Goal: Information Seeking & Learning: Find contact information

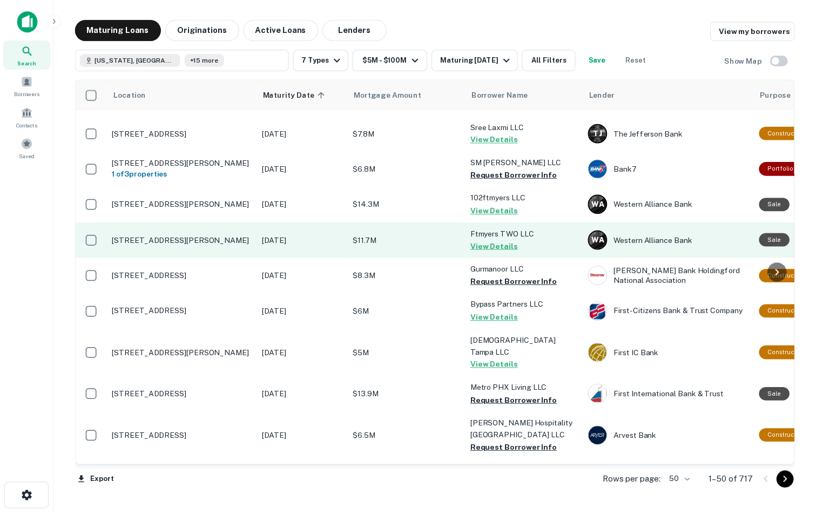
scroll to position [466, 0]
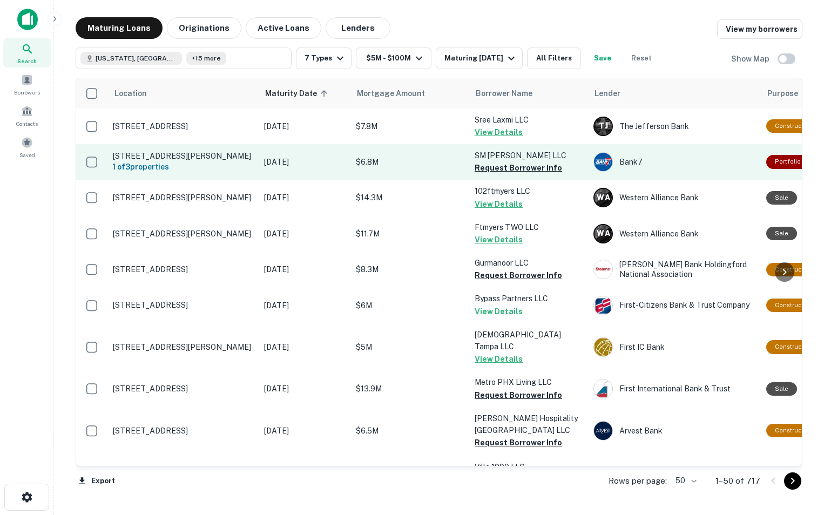
click at [198, 161] on p "[STREET_ADDRESS][PERSON_NAME]" at bounding box center [183, 156] width 140 height 10
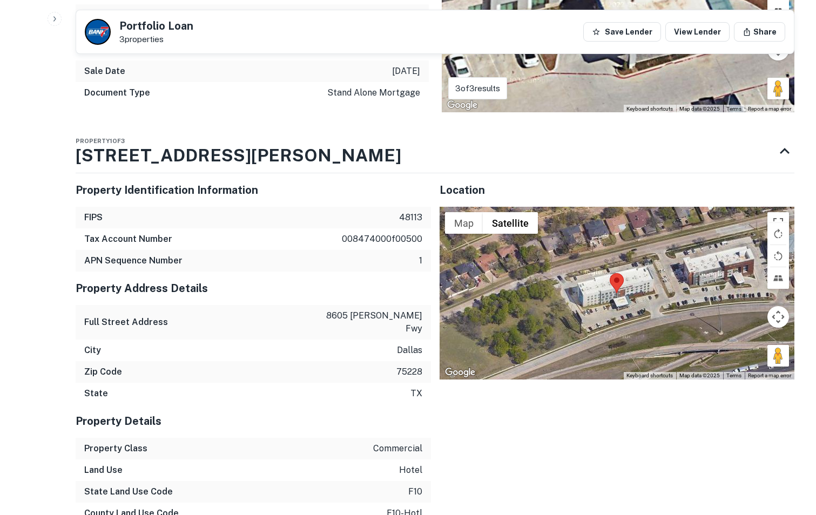
scroll to position [715, 0]
drag, startPoint x: 290, startPoint y: 130, endPoint x: 161, endPoint y: 129, distance: 128.5
click at [161, 129] on div "Property 1 of 3 [STREET_ADDRESS][PERSON_NAME]" at bounding box center [425, 150] width 699 height 43
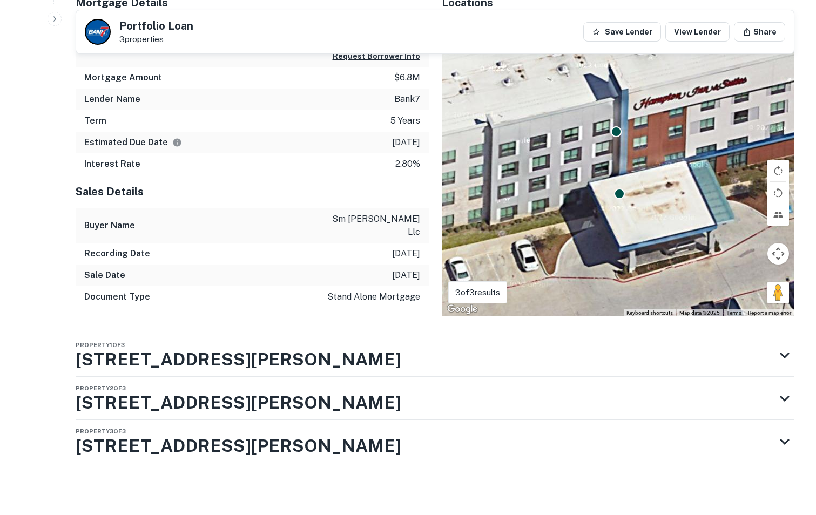
scroll to position [485, 0]
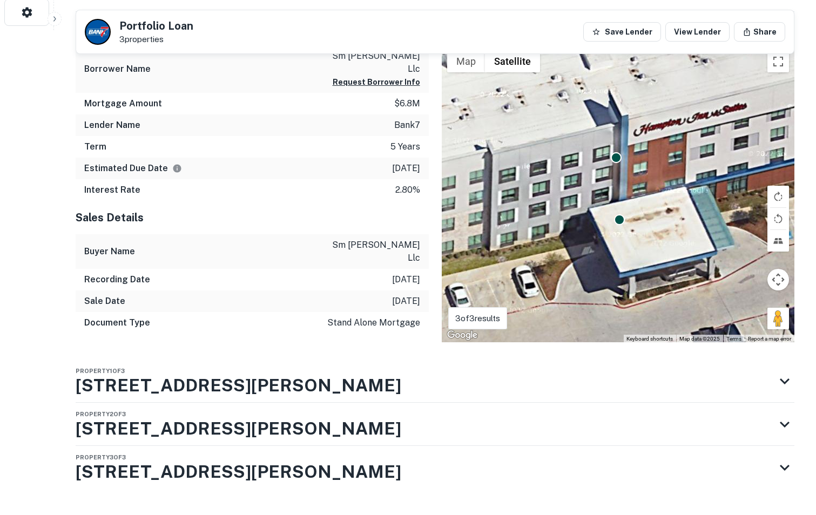
drag, startPoint x: 309, startPoint y: 349, endPoint x: 171, endPoint y: 327, distance: 140.0
click at [171, 327] on div "Portfolio Overview Mortgage Details Borrower Name sm [PERSON_NAME] llc Request …" at bounding box center [435, 261] width 718 height 560
click at [267, 372] on h3 "[STREET_ADDRESS][PERSON_NAME]" at bounding box center [238, 385] width 325 height 26
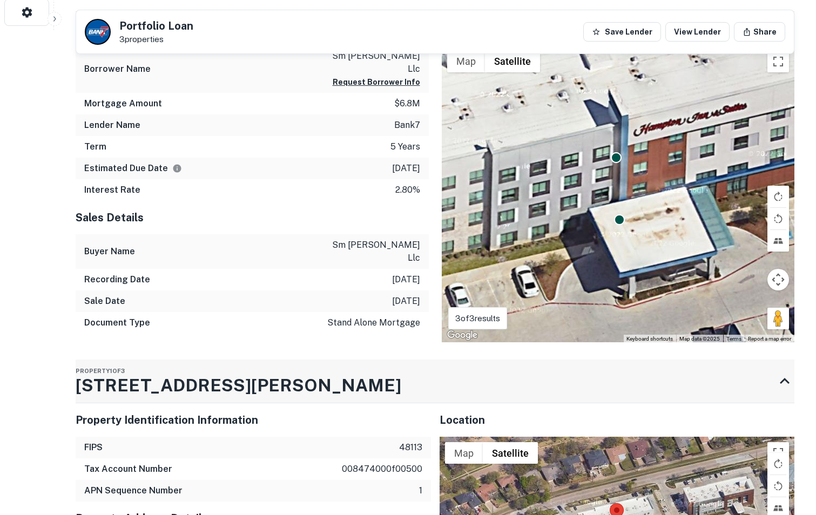
scroll to position [715, 0]
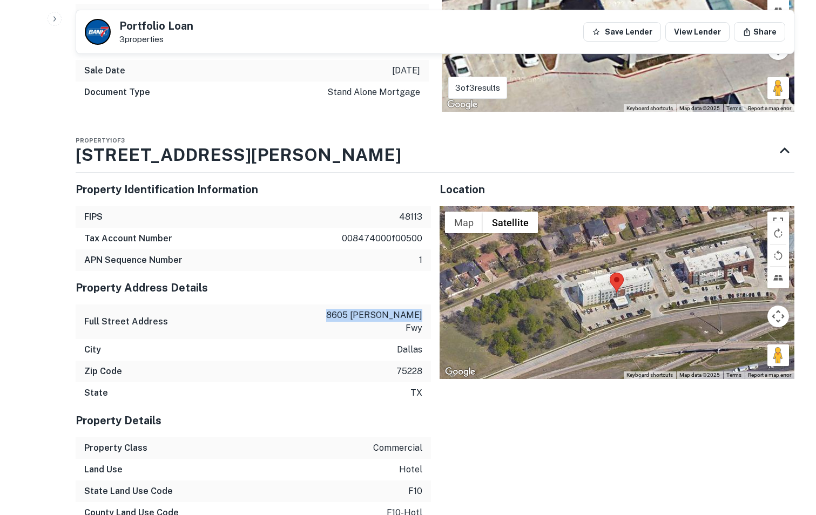
drag, startPoint x: 339, startPoint y: 287, endPoint x: 428, endPoint y: 293, distance: 88.7
click at [428, 304] on div "Full Street Address [STREET_ADDRESS][PERSON_NAME] fwy" at bounding box center [253, 321] width 355 height 35
copy p "8605 [PERSON_NAME]"
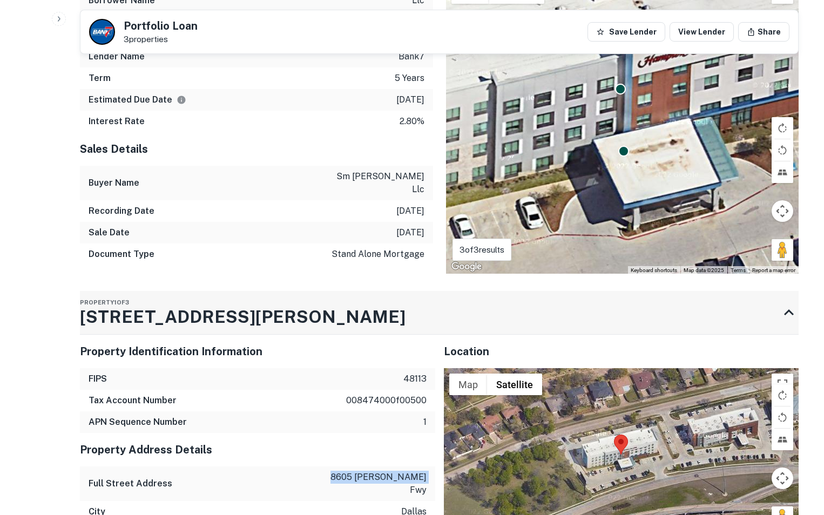
scroll to position [0, 0]
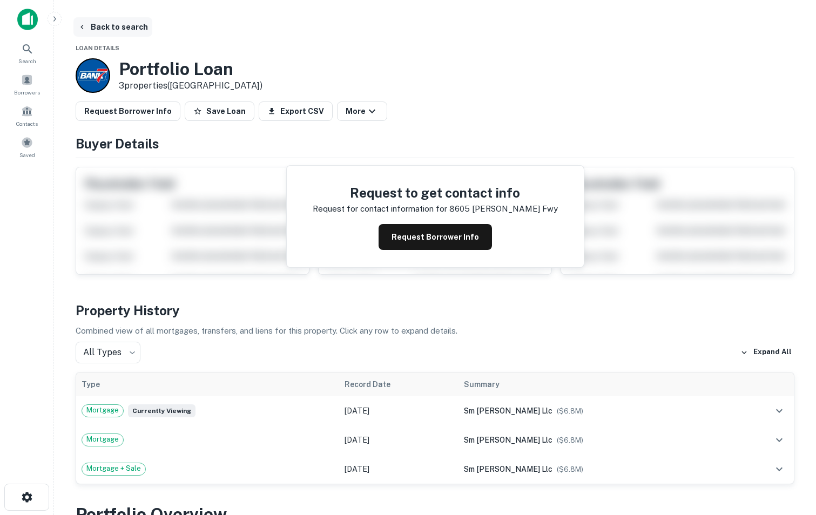
click at [95, 28] on button "Back to search" at bounding box center [112, 26] width 79 height 19
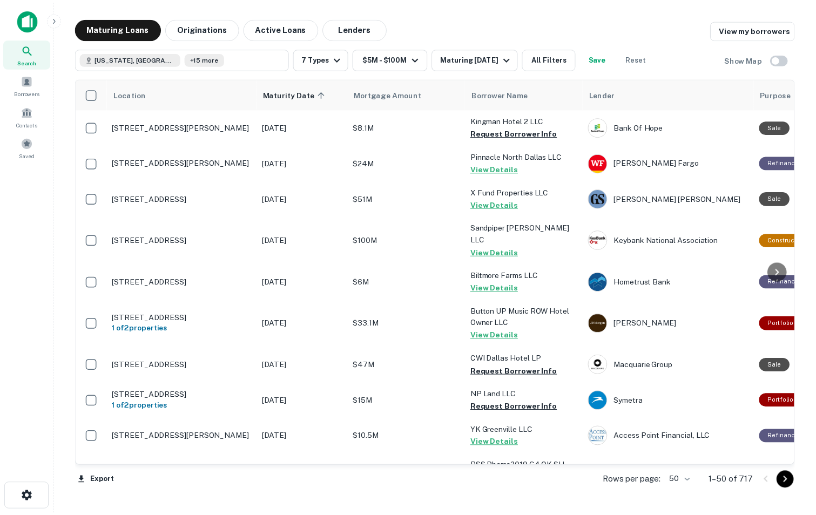
scroll to position [466, 0]
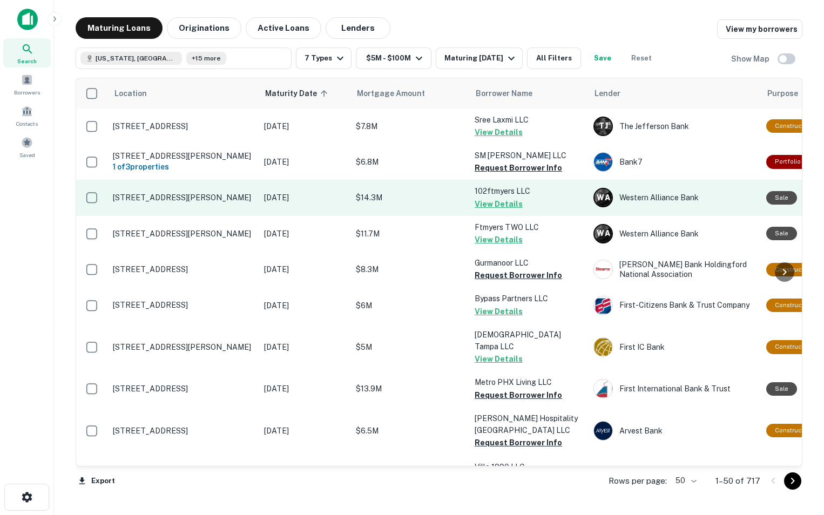
click at [196, 202] on p "[STREET_ADDRESS][PERSON_NAME]" at bounding box center [183, 198] width 140 height 10
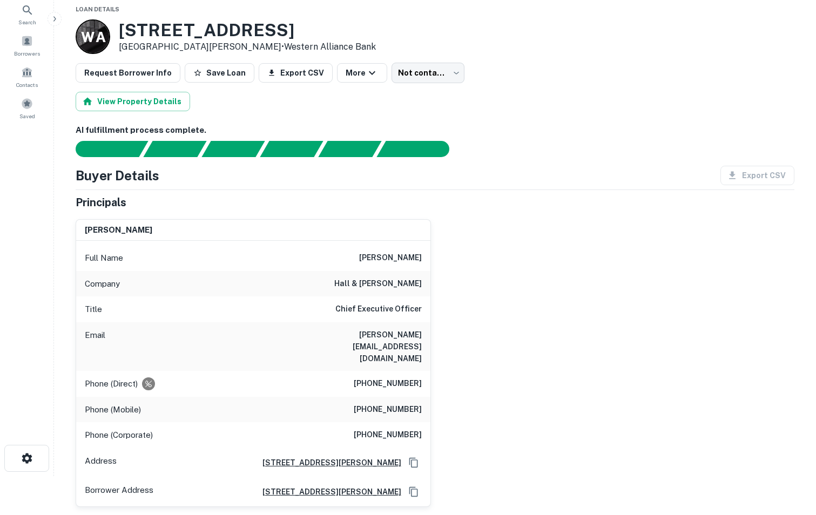
scroll to position [38, 0]
drag, startPoint x: 119, startPoint y: 32, endPoint x: 327, endPoint y: 37, distance: 207.3
click at [327, 37] on div "W A [STREET_ADDRESS][PERSON_NAME] • Western Alliance Bank" at bounding box center [435, 37] width 718 height 35
copy h3 "[STREET_ADDRESS]"
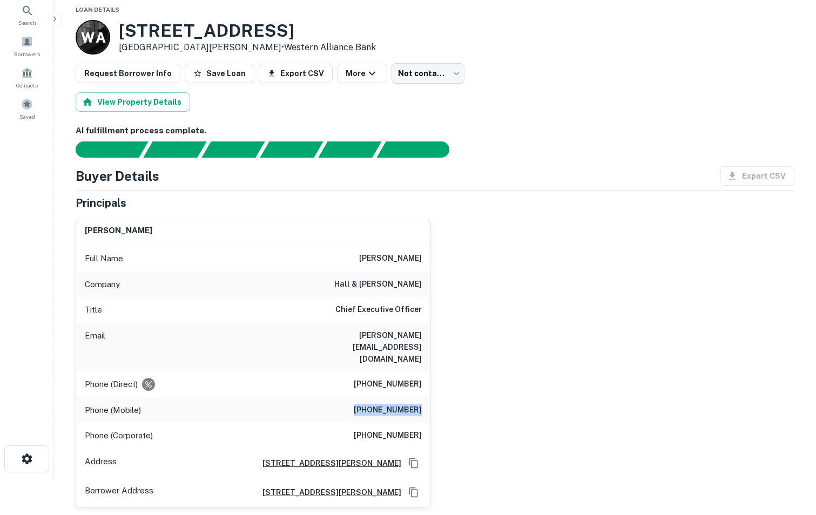
drag, startPoint x: 358, startPoint y: 386, endPoint x: 429, endPoint y: 385, distance: 70.2
click at [429, 397] on div "Phone (Mobile) [PHONE_NUMBER]" at bounding box center [253, 410] width 354 height 26
copy h6 "[PHONE_NUMBER]"
drag, startPoint x: 348, startPoint y: 362, endPoint x: 433, endPoint y: 368, distance: 85.5
click at [433, 368] on div "[PERSON_NAME] Full Name [PERSON_NAME] Company hall & [PERSON_NAME] Title Chief …" at bounding box center [430, 359] width 727 height 296
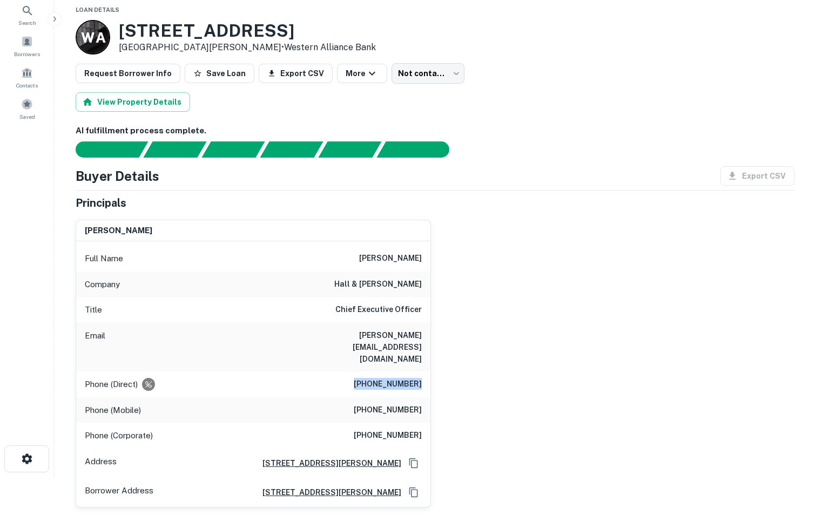
copy h6 "[PHONE_NUMBER]"
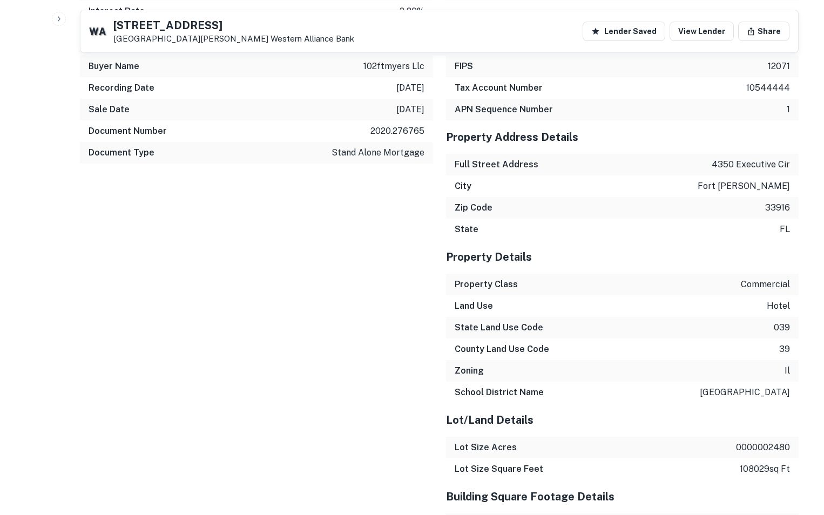
scroll to position [0, 0]
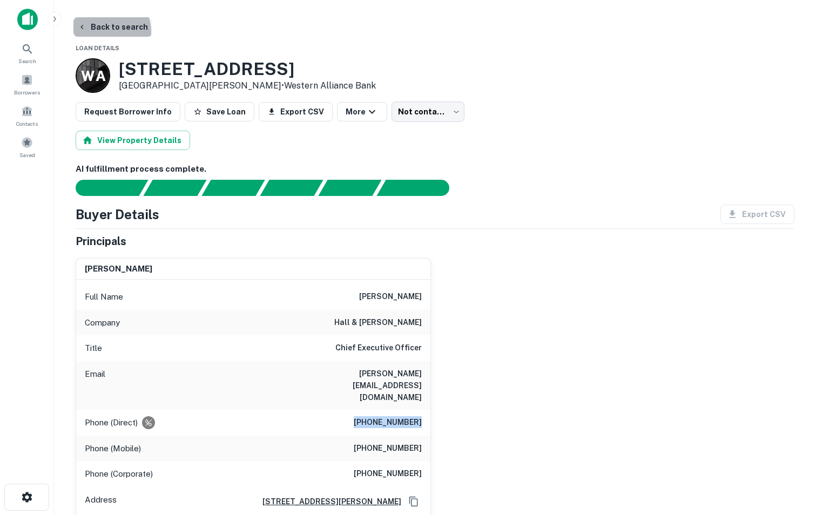
click at [104, 32] on button "Back to search" at bounding box center [112, 26] width 79 height 19
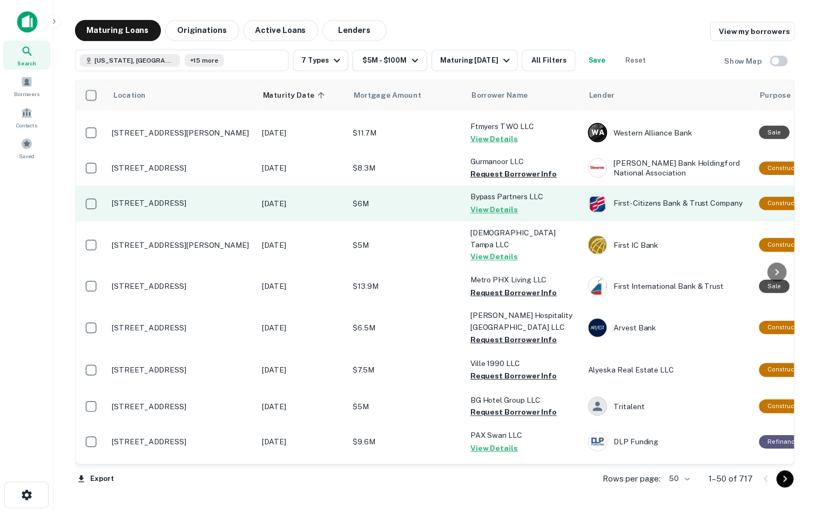
scroll to position [568, 0]
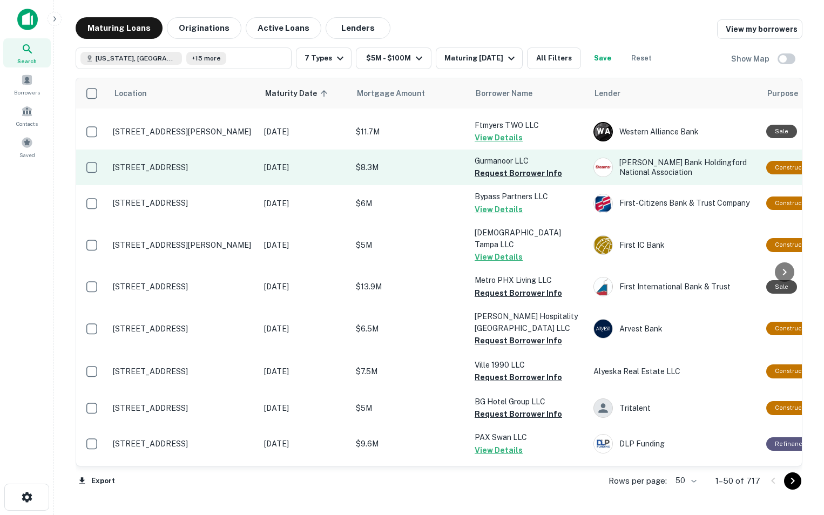
click at [192, 172] on p "[STREET_ADDRESS]" at bounding box center [183, 167] width 140 height 10
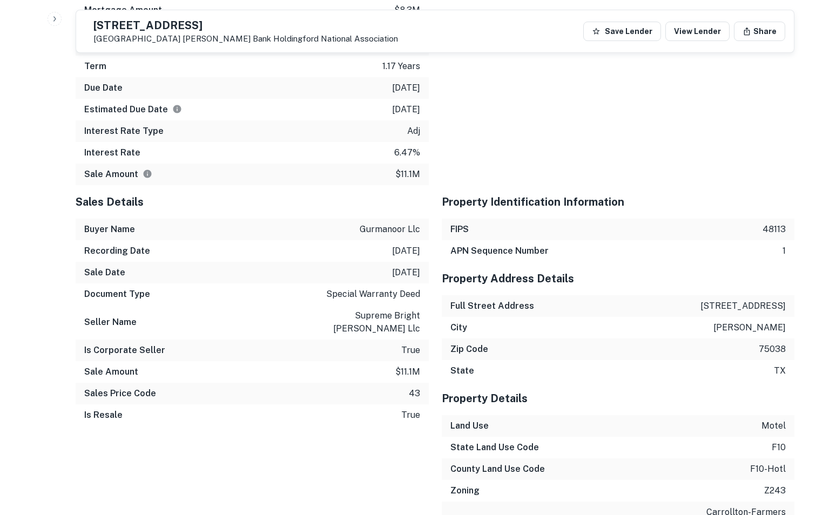
scroll to position [1247, 0]
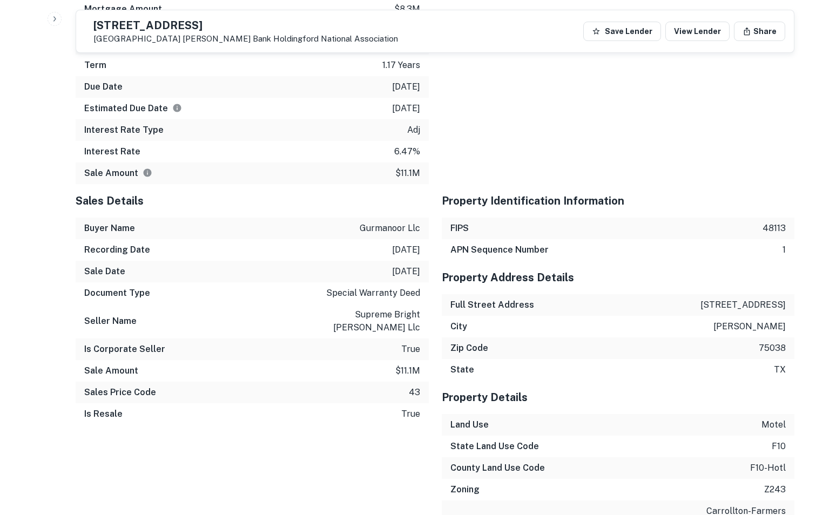
drag, startPoint x: 696, startPoint y: 292, endPoint x: 797, endPoint y: 294, distance: 101.0
copy p "[STREET_ADDRESS]"
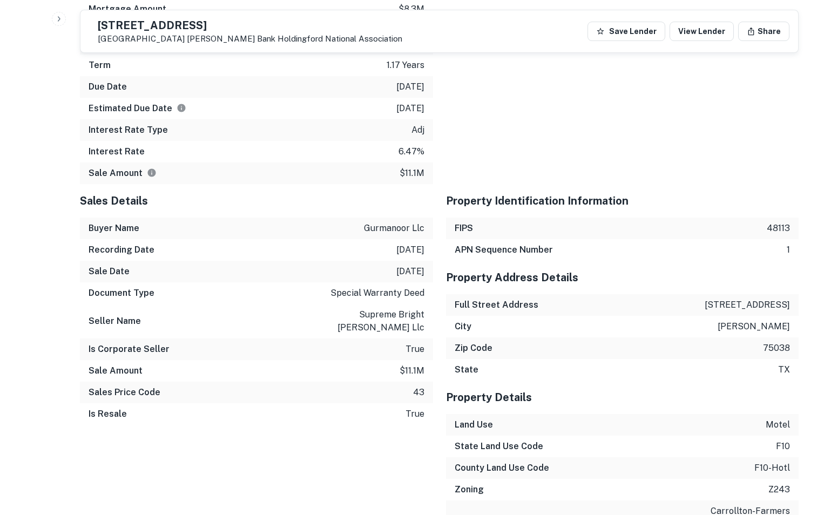
scroll to position [0, 0]
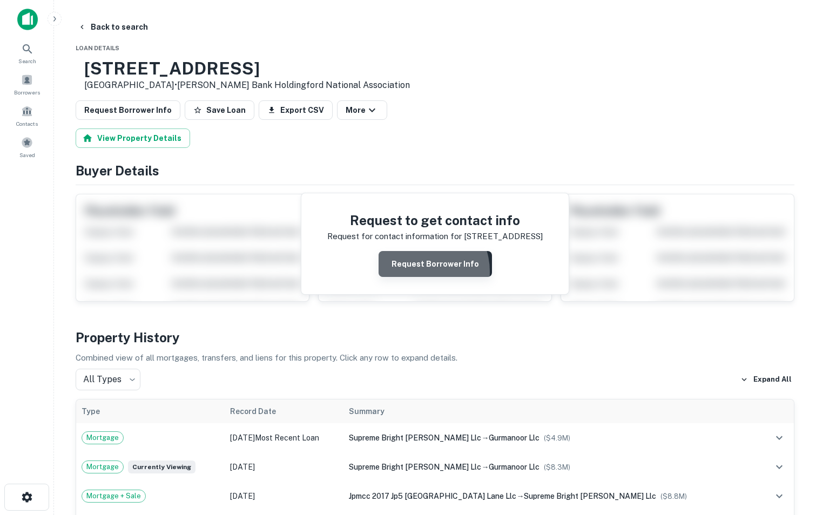
click at [422, 273] on button "Request Borrower Info" at bounding box center [434, 264] width 113 height 26
click at [91, 29] on button "Back to search" at bounding box center [112, 26] width 79 height 19
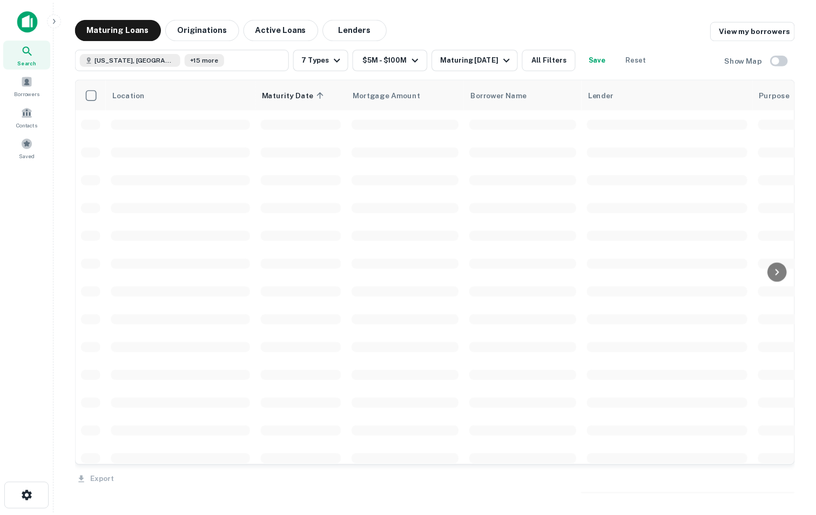
scroll to position [568, 0]
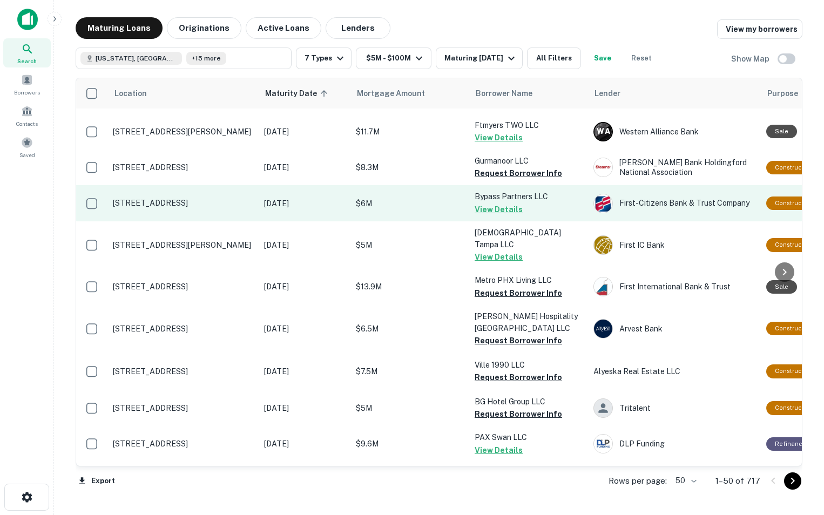
click at [178, 208] on p "[STREET_ADDRESS]" at bounding box center [183, 203] width 140 height 10
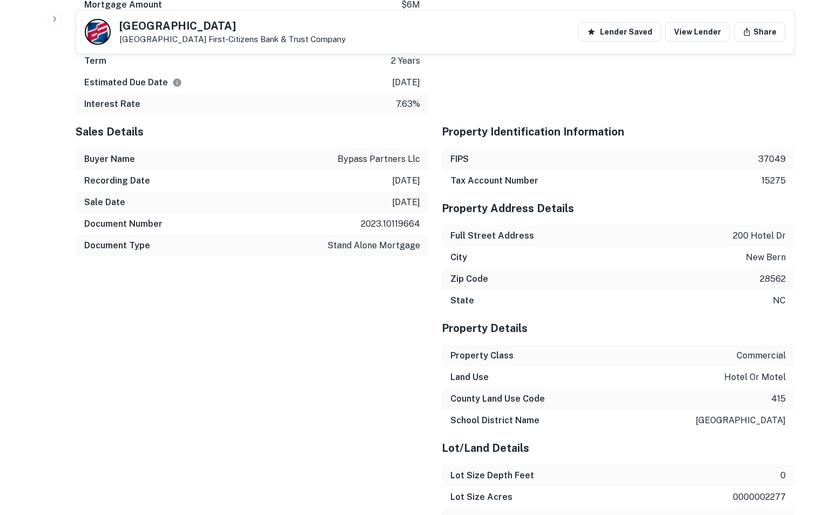
scroll to position [1103, 0]
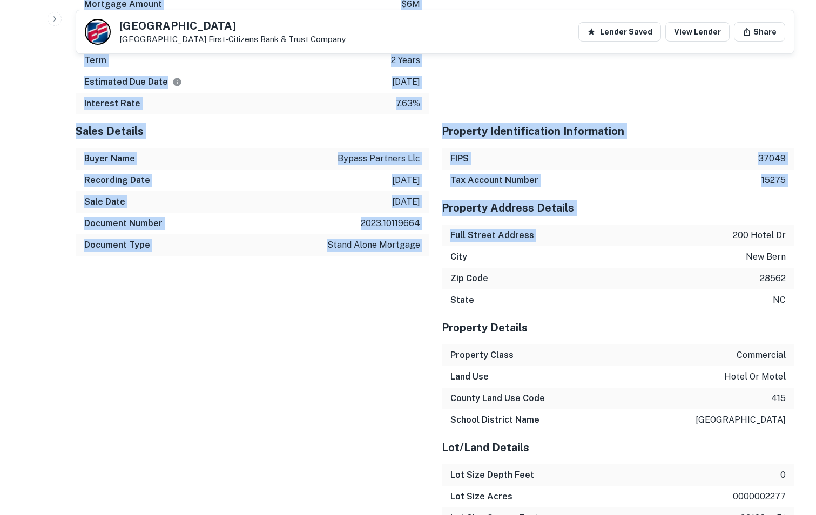
drag, startPoint x: 178, startPoint y: 220, endPoint x: 808, endPoint y: 211, distance: 630.0
drag, startPoint x: 808, startPoint y: 211, endPoint x: 729, endPoint y: 215, distance: 78.4
click at [729, 225] on div "Full Street Address [STREET_ADDRESS]" at bounding box center [618, 236] width 353 height 22
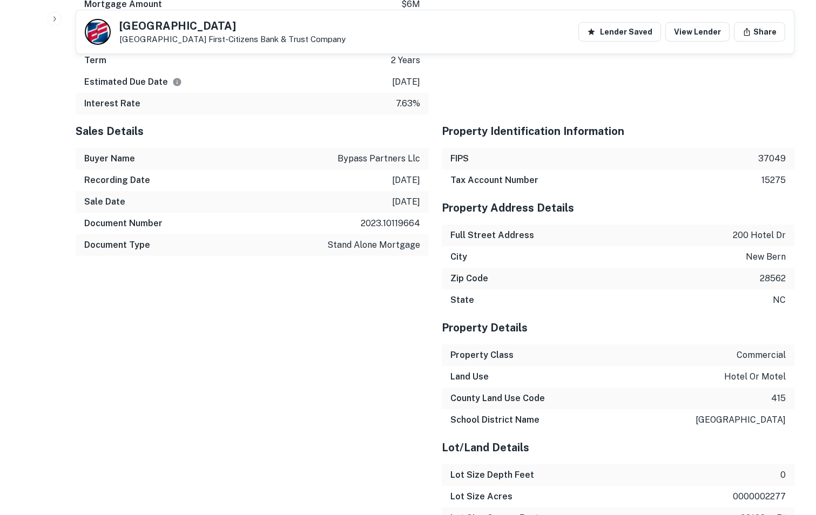
click at [730, 225] on div "Full Street Address [STREET_ADDRESS]" at bounding box center [618, 236] width 353 height 22
drag, startPoint x: 730, startPoint y: 215, endPoint x: 792, endPoint y: 210, distance: 62.3
click at [792, 225] on div "Full Street Address [STREET_ADDRESS]" at bounding box center [618, 236] width 353 height 22
copy p "200 hotel dr"
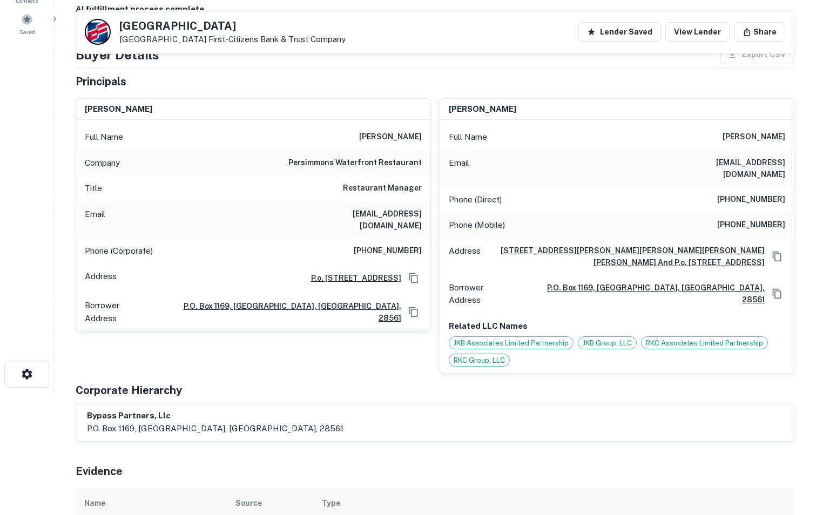
scroll to position [123, 0]
drag, startPoint x: 669, startPoint y: 164, endPoint x: 788, endPoint y: 164, distance: 118.2
click at [788, 164] on div "Email [EMAIL_ADDRESS][DOMAIN_NAME]" at bounding box center [617, 168] width 354 height 37
copy h6 "[EMAIL_ADDRESS][DOMAIN_NAME]"
drag, startPoint x: 725, startPoint y: 213, endPoint x: 785, endPoint y: 213, distance: 59.9
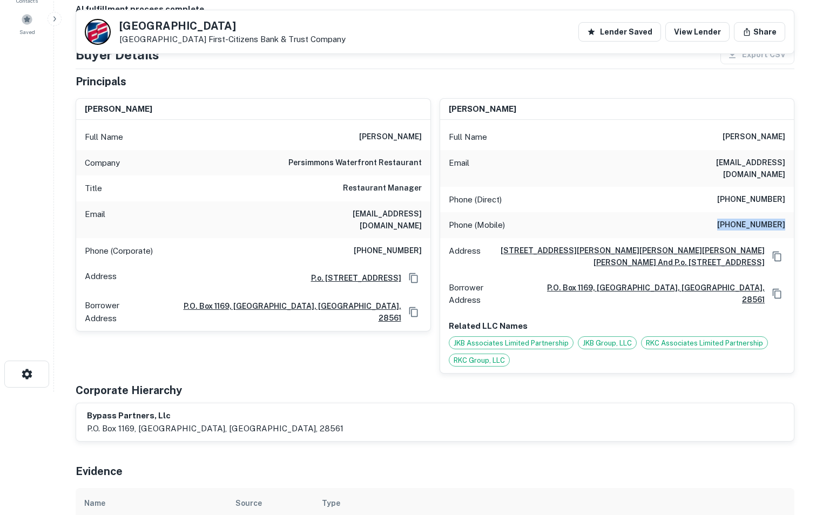
click at [785, 213] on div "Phone (Mobile) [PHONE_NUMBER]" at bounding box center [617, 225] width 354 height 26
copy h6 "[PHONE_NUMBER]"
drag, startPoint x: 726, startPoint y: 188, endPoint x: 786, endPoint y: 196, distance: 60.9
click at [786, 196] on div "Phone (Direct) [PHONE_NUMBER]" at bounding box center [617, 200] width 354 height 26
copy h6 "[PHONE_NUMBER]"
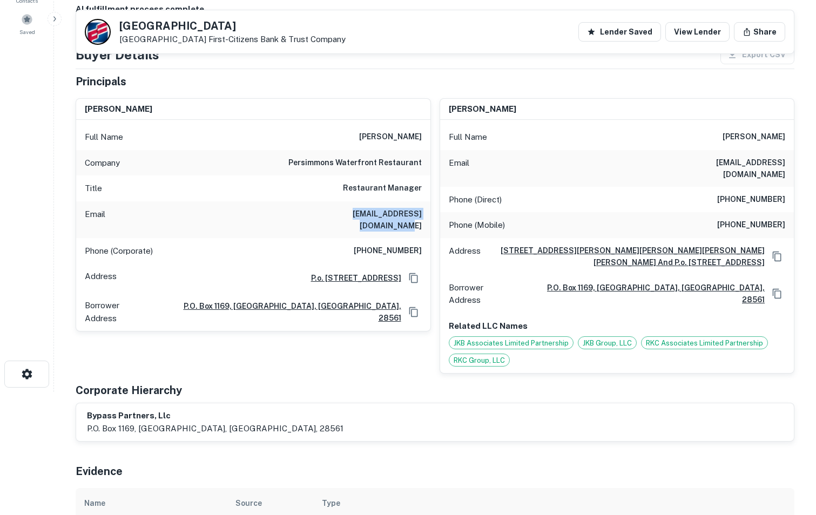
drag, startPoint x: 320, startPoint y: 214, endPoint x: 428, endPoint y: 220, distance: 108.1
click at [428, 220] on div "Email [EMAIL_ADDRESS][DOMAIN_NAME]" at bounding box center [253, 219] width 354 height 37
copy h6 "[EMAIL_ADDRESS][DOMAIN_NAME]"
drag, startPoint x: 363, startPoint y: 239, endPoint x: 425, endPoint y: 246, distance: 61.9
click at [425, 246] on div "Phone (Corporate) [PHONE_NUMBER]" at bounding box center [253, 251] width 354 height 26
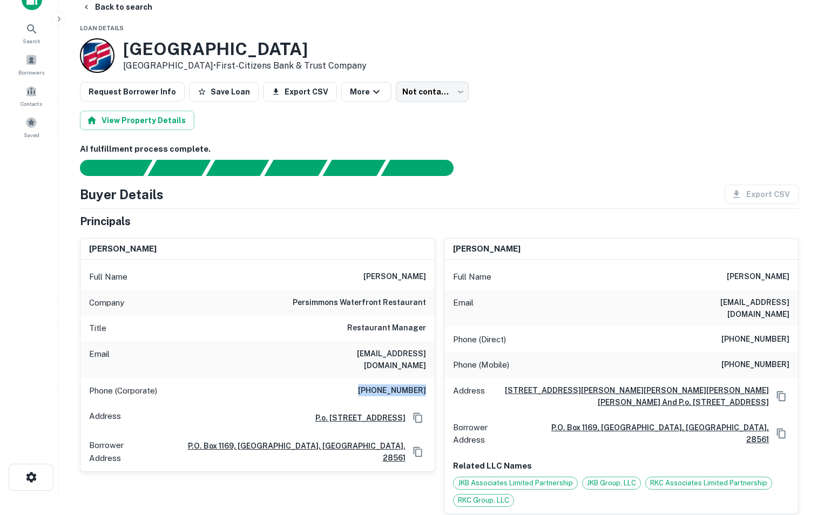
scroll to position [0, 0]
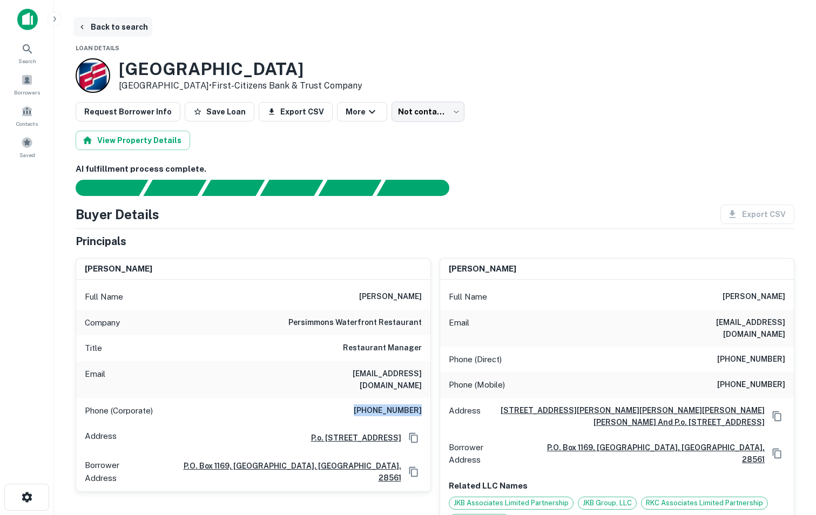
drag, startPoint x: 106, startPoint y: 24, endPoint x: 100, endPoint y: 25, distance: 6.2
click at [100, 25] on button "Back to search" at bounding box center [112, 26] width 79 height 19
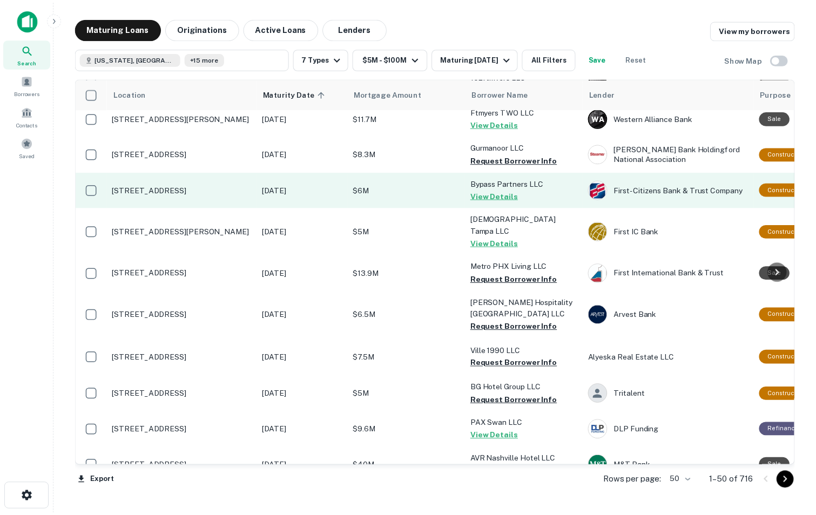
scroll to position [511, 0]
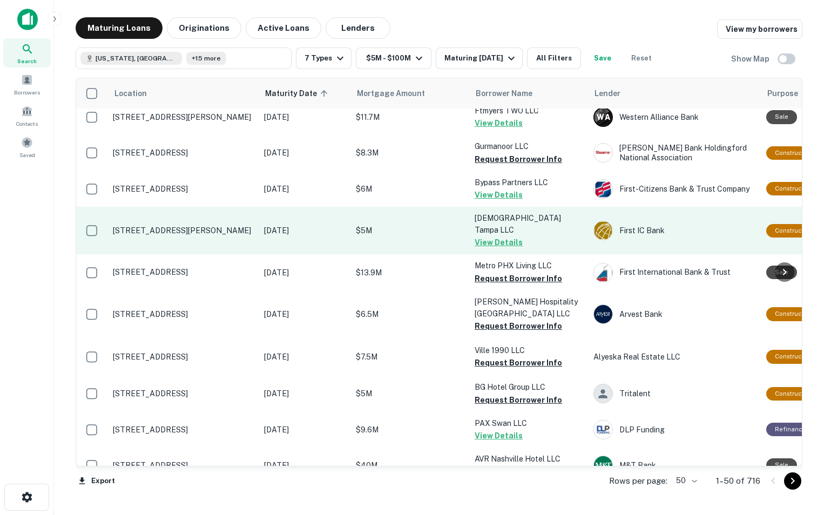
click at [218, 235] on p "[STREET_ADDRESS][PERSON_NAME]" at bounding box center [183, 231] width 140 height 10
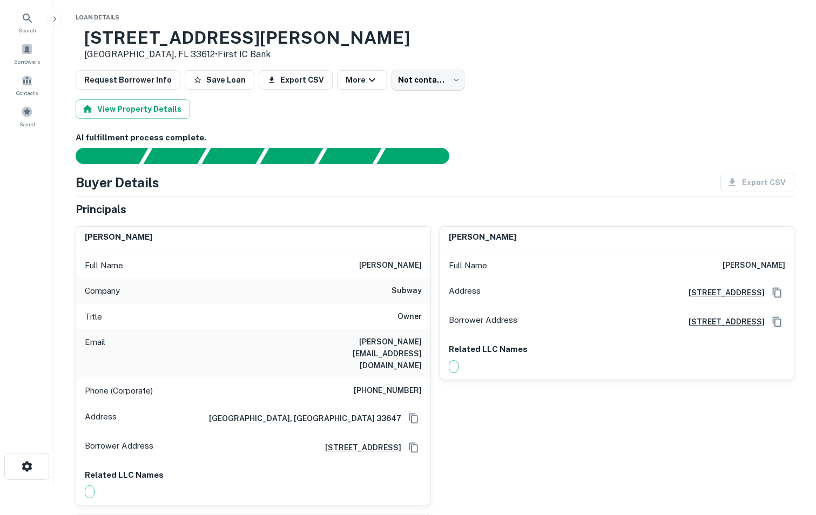
scroll to position [30, 0]
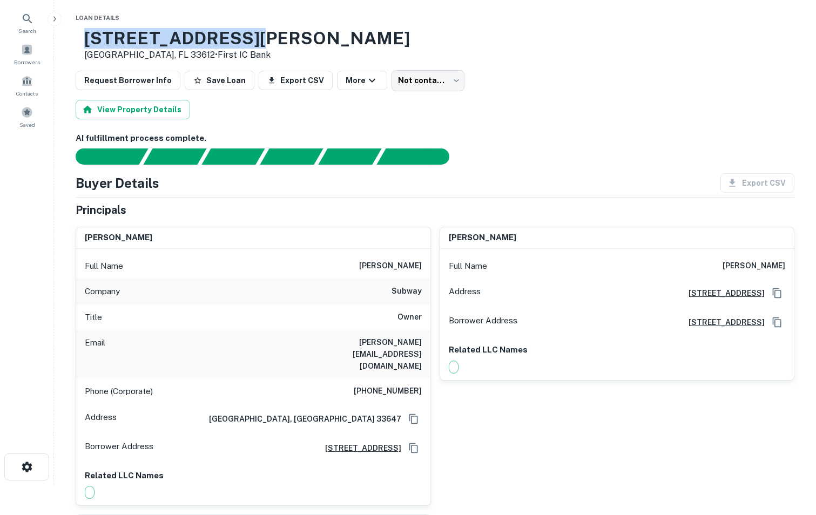
drag, startPoint x: 296, startPoint y: 45, endPoint x: 119, endPoint y: 41, distance: 177.1
click at [119, 41] on div "[STREET_ADDRESS][PERSON_NAME] • First IC Bank" at bounding box center [435, 44] width 718 height 33
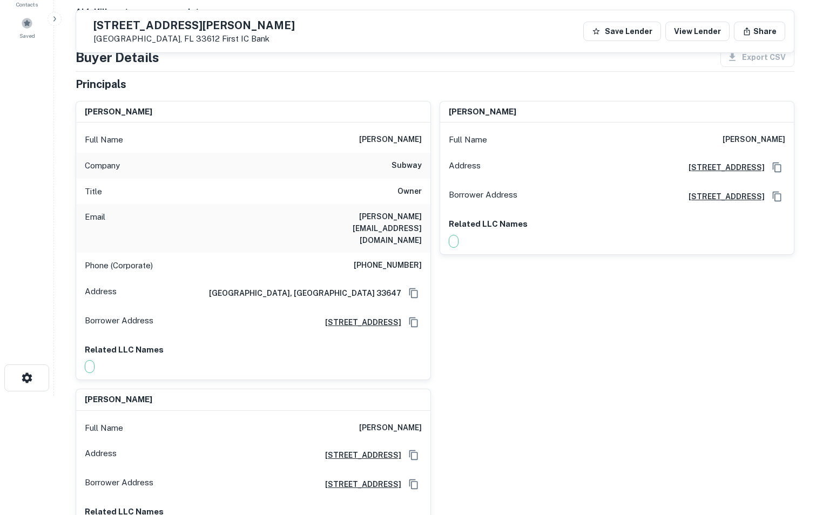
scroll to position [120, 0]
drag, startPoint x: 284, startPoint y: 215, endPoint x: 424, endPoint y: 228, distance: 140.4
click at [424, 228] on div "Email [PERSON_NAME][EMAIL_ADDRESS][DOMAIN_NAME]" at bounding box center [253, 227] width 354 height 49
drag, startPoint x: 359, startPoint y: 251, endPoint x: 428, endPoint y: 250, distance: 68.6
click at [428, 252] on div "Phone (Corporate) [PHONE_NUMBER]" at bounding box center [253, 265] width 354 height 26
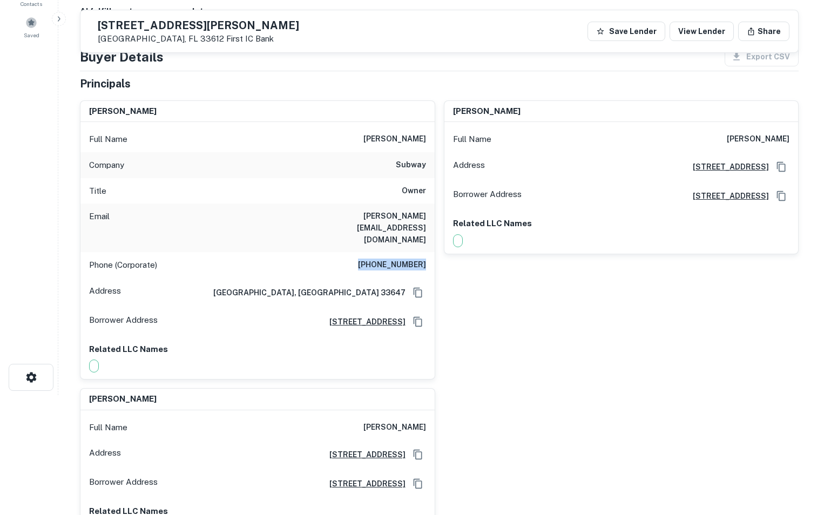
scroll to position [0, 0]
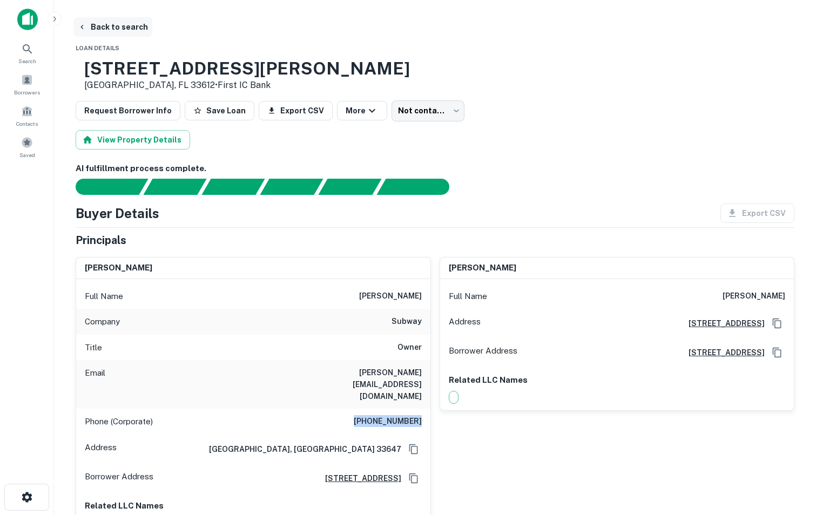
click at [104, 29] on button "Back to search" at bounding box center [112, 26] width 79 height 19
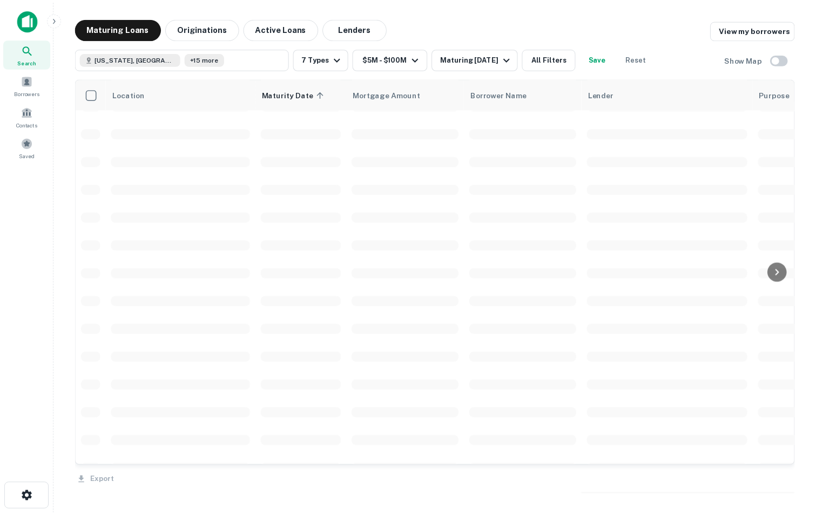
scroll to position [511, 0]
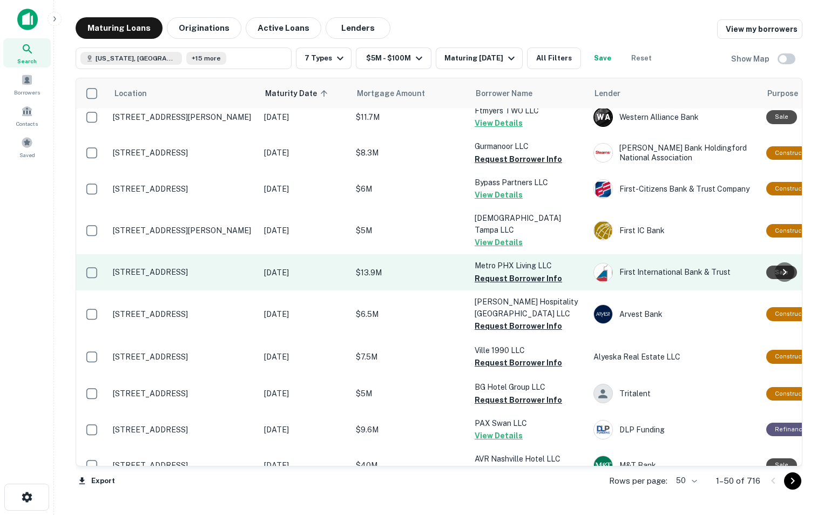
click at [189, 273] on p "[STREET_ADDRESS]" at bounding box center [183, 272] width 140 height 10
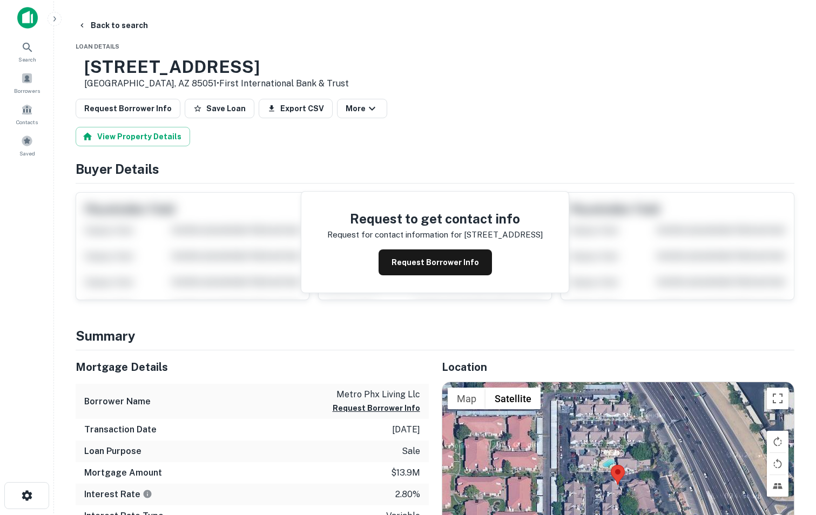
scroll to position [7, 0]
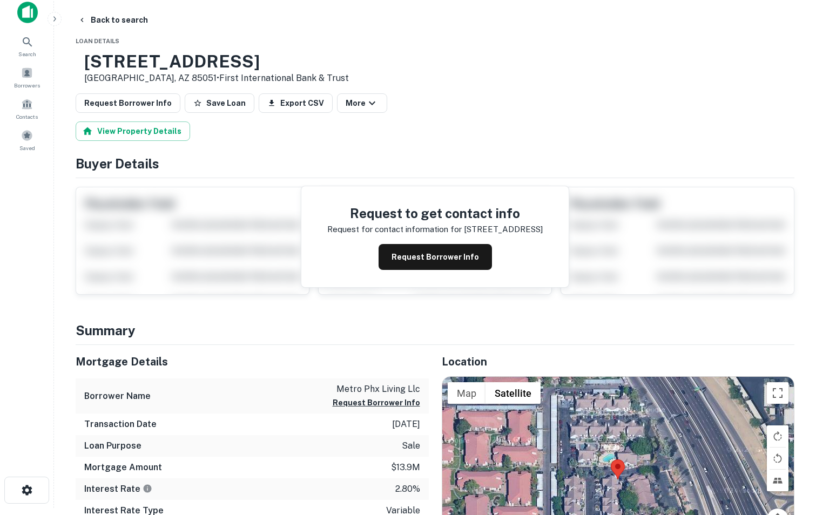
drag, startPoint x: 119, startPoint y: 60, endPoint x: 384, endPoint y: 55, distance: 265.1
click at [384, 55] on div "[STREET_ADDRESS] • First International Bank & Trust" at bounding box center [435, 67] width 718 height 33
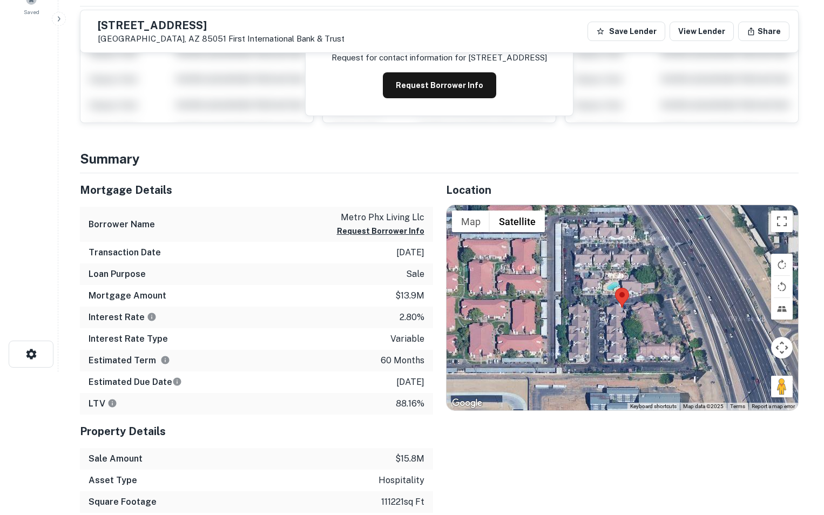
scroll to position [0, 0]
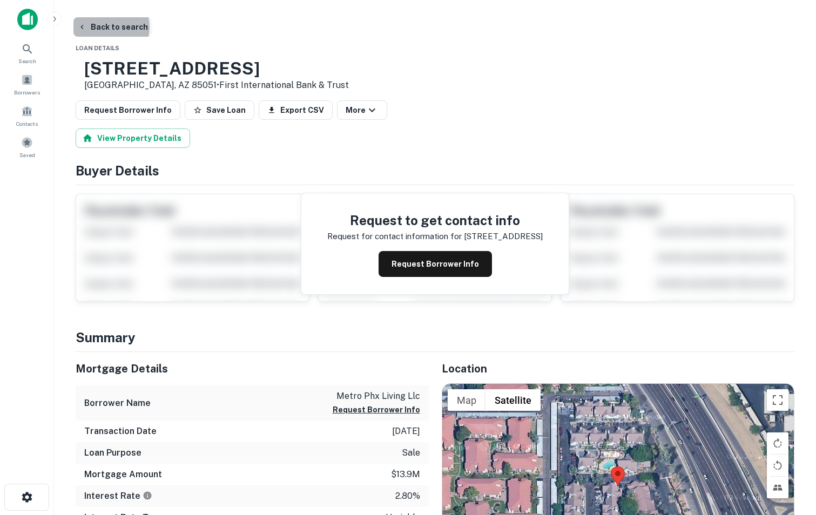
click at [103, 27] on button "Back to search" at bounding box center [112, 26] width 79 height 19
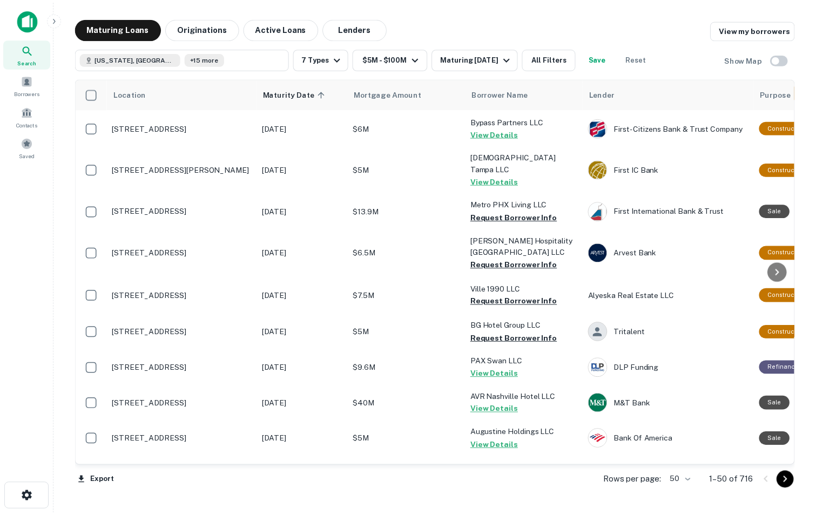
scroll to position [576, 0]
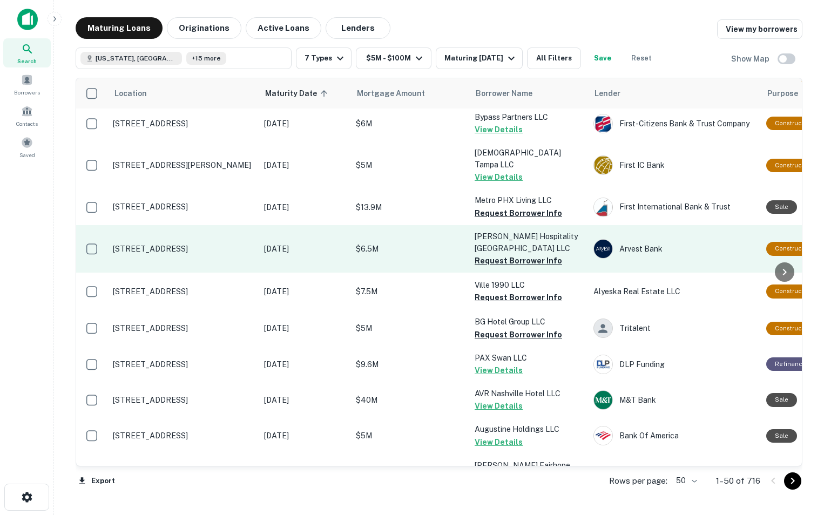
click at [209, 248] on p "[STREET_ADDRESS]" at bounding box center [183, 249] width 140 height 10
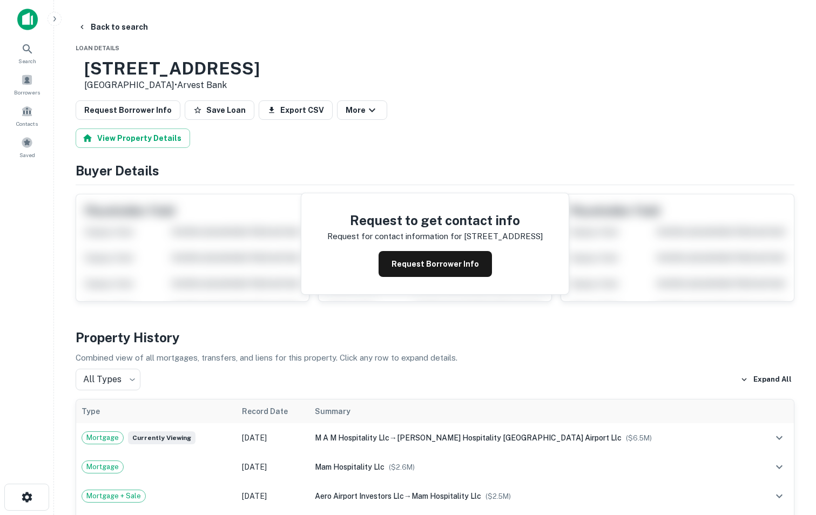
drag, startPoint x: 118, startPoint y: 23, endPoint x: 300, endPoint y: 41, distance: 182.2
drag, startPoint x: 300, startPoint y: 41, endPoint x: 234, endPoint y: 28, distance: 66.6
click at [234, 28] on div "Back to search" at bounding box center [435, 26] width 718 height 19
drag, startPoint x: 371, startPoint y: 71, endPoint x: 117, endPoint y: 72, distance: 254.8
click at [117, 72] on div "[STREET_ADDRESS] • Arvest Bank" at bounding box center [435, 74] width 718 height 33
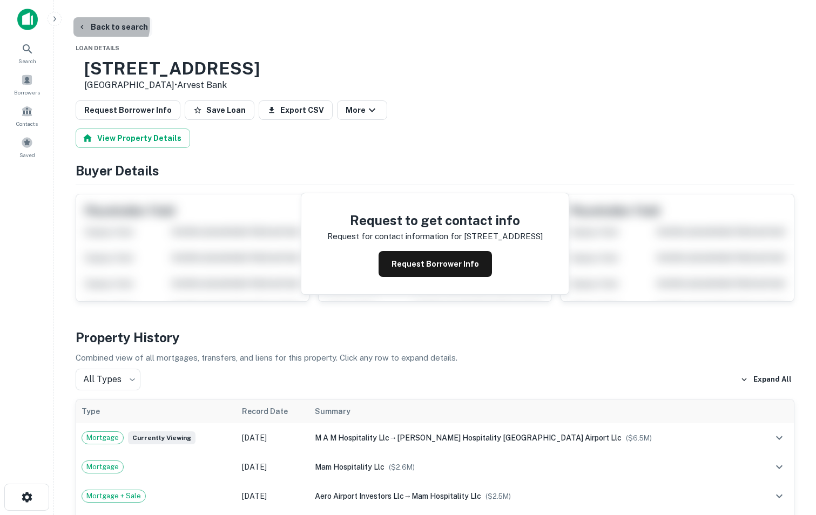
click at [103, 24] on button "Back to search" at bounding box center [112, 26] width 79 height 19
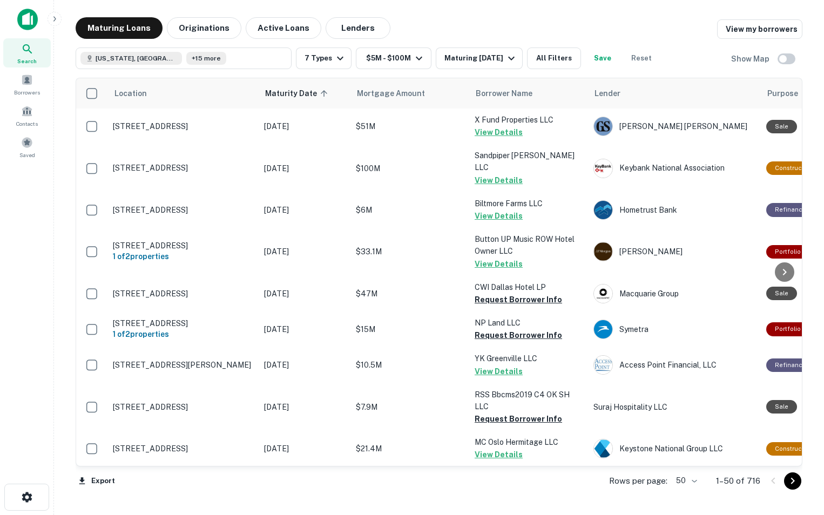
scroll to position [576, 0]
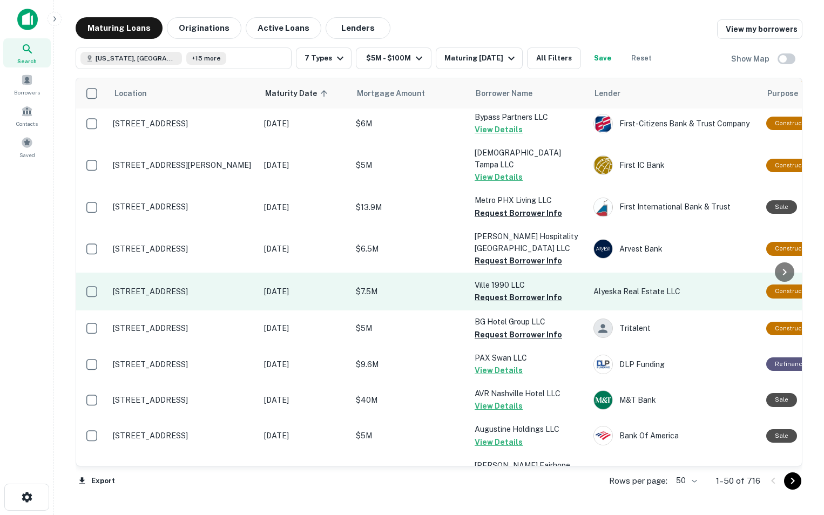
click at [193, 294] on p "[STREET_ADDRESS]" at bounding box center [183, 292] width 140 height 10
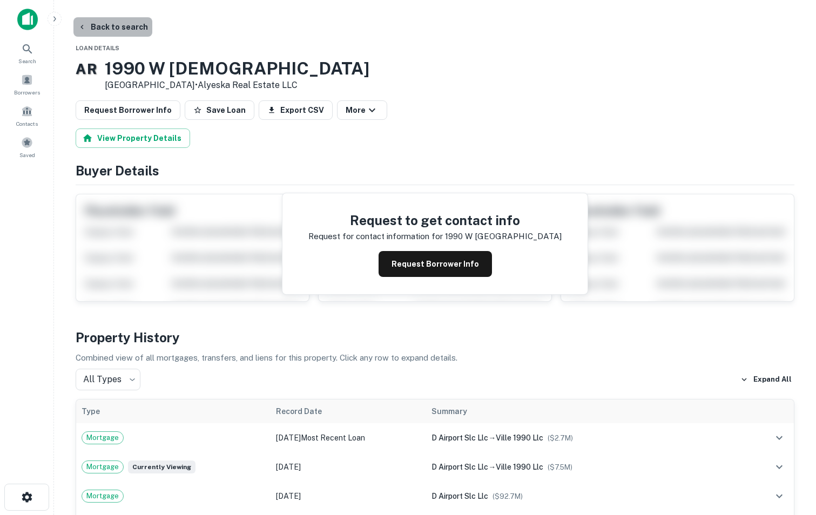
click at [131, 21] on button "Back to search" at bounding box center [112, 26] width 79 height 19
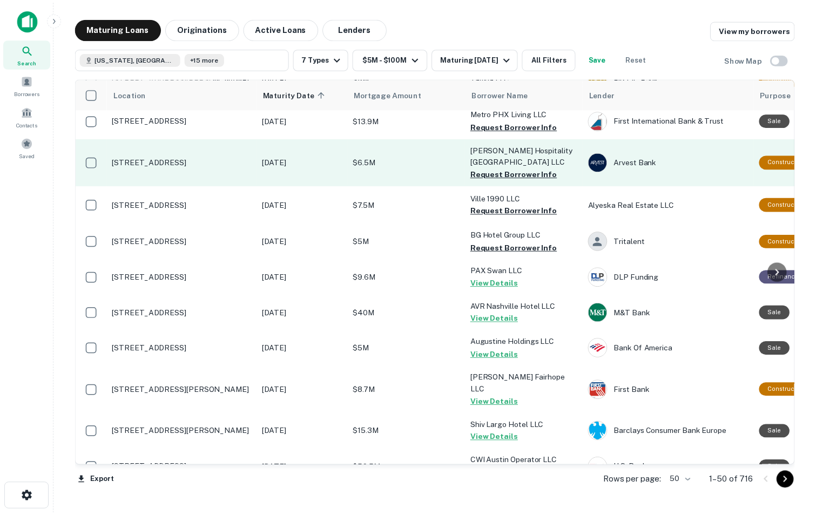
scroll to position [666, 0]
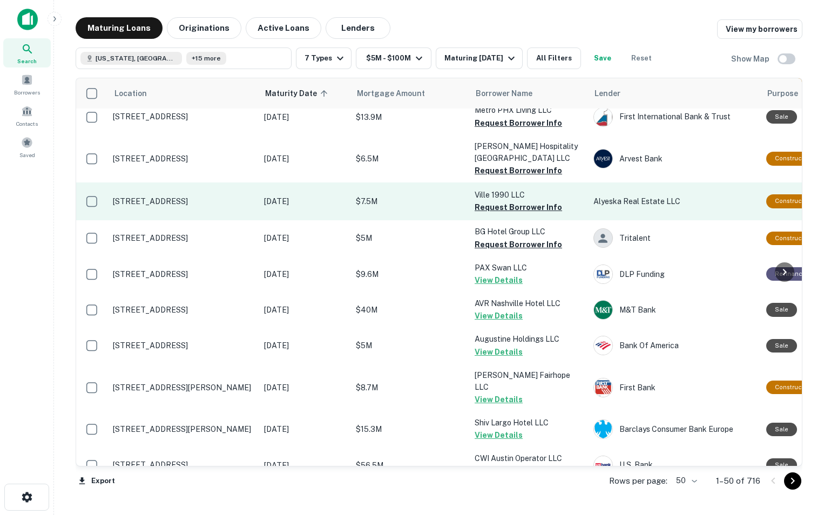
click at [186, 197] on p "[STREET_ADDRESS]" at bounding box center [183, 201] width 140 height 10
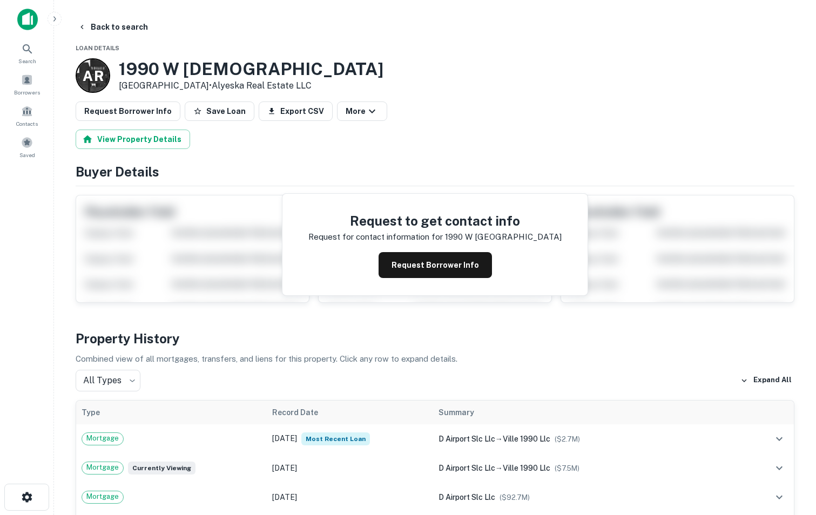
drag, startPoint x: 333, startPoint y: 68, endPoint x: 229, endPoint y: 57, distance: 104.7
drag, startPoint x: 229, startPoint y: 57, endPoint x: 462, endPoint y: 76, distance: 233.4
click at [462, 76] on div "A R [STREET_ADDRESS] • Alyeska Real Estate LLC" at bounding box center [435, 75] width 718 height 35
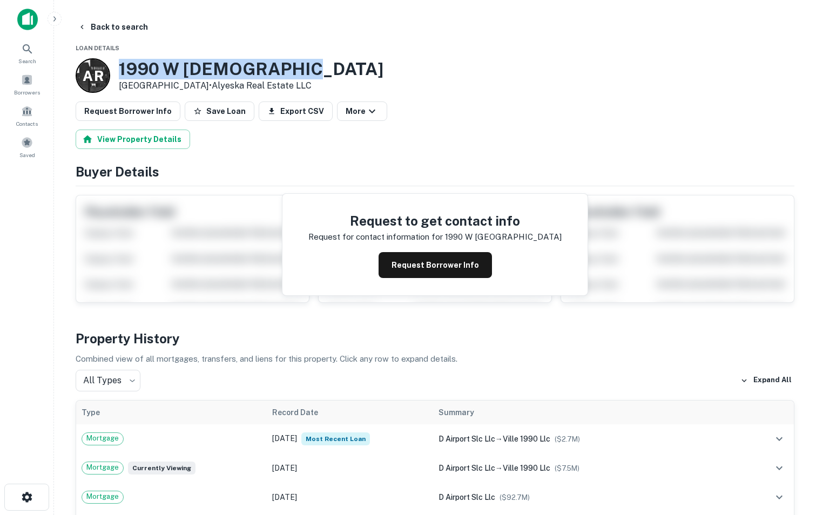
drag, startPoint x: 347, startPoint y: 62, endPoint x: 120, endPoint y: 73, distance: 227.5
click at [120, 73] on div "A R [STREET_ADDRESS] • Alyeska Real Estate LLC" at bounding box center [435, 75] width 718 height 35
click at [103, 28] on button "Back to search" at bounding box center [112, 26] width 79 height 19
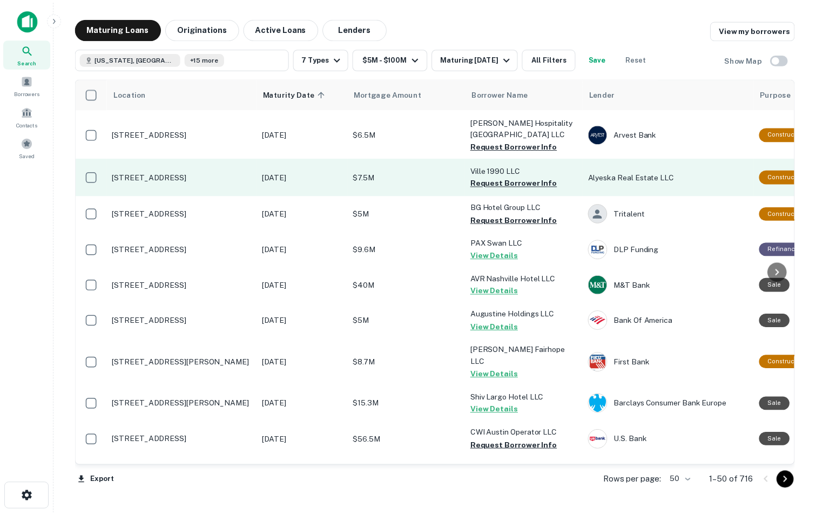
scroll to position [709, 0]
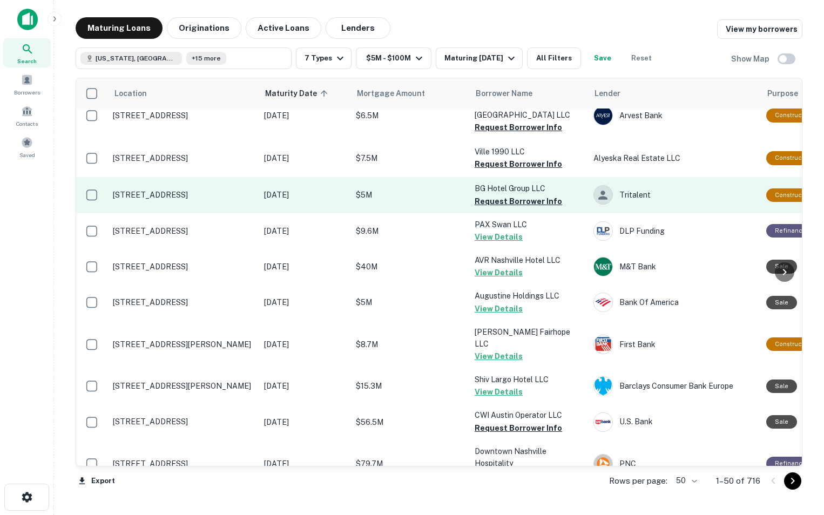
click at [185, 194] on p "[STREET_ADDRESS]" at bounding box center [183, 195] width 140 height 10
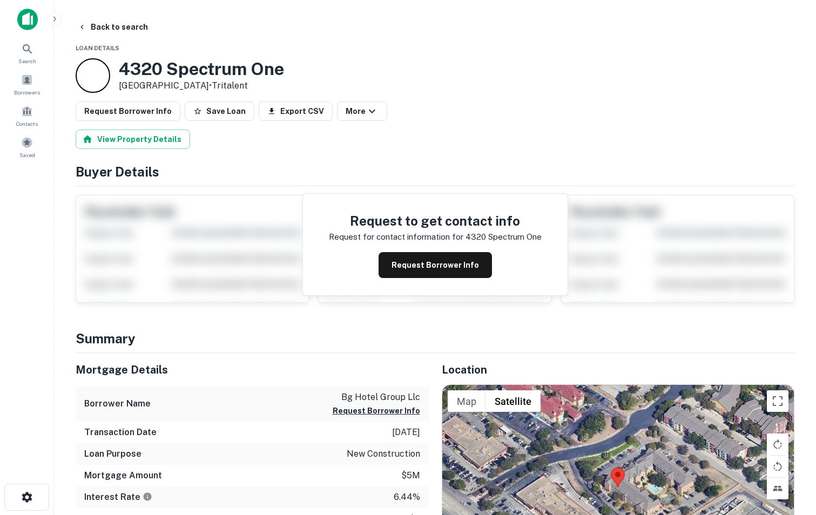
drag, startPoint x: 306, startPoint y: 69, endPoint x: 180, endPoint y: 53, distance: 126.7
drag, startPoint x: 180, startPoint y: 53, endPoint x: 291, endPoint y: 63, distance: 112.2
click at [291, 63] on div "4320 Spectrum One San Antonio, TX 78230 • Tritalent" at bounding box center [435, 75] width 718 height 35
copy h3 "4320 Spectrum One"
click at [114, 31] on button "Back to search" at bounding box center [112, 26] width 79 height 19
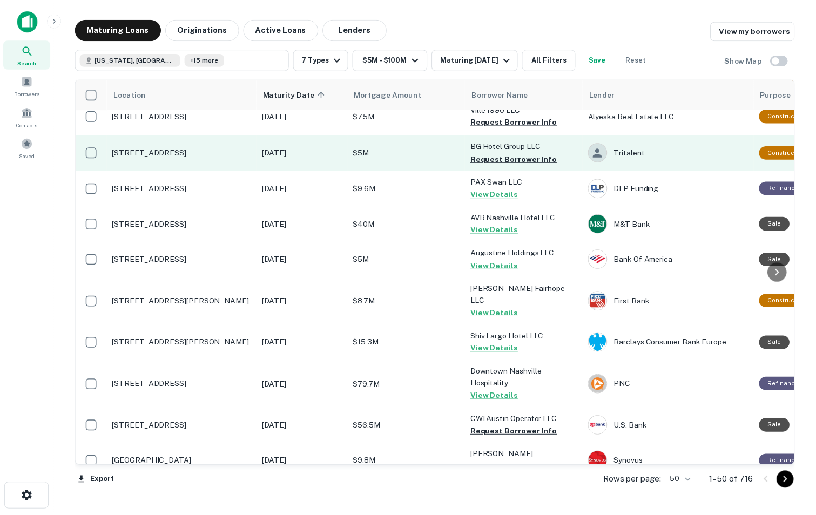
scroll to position [763, 0]
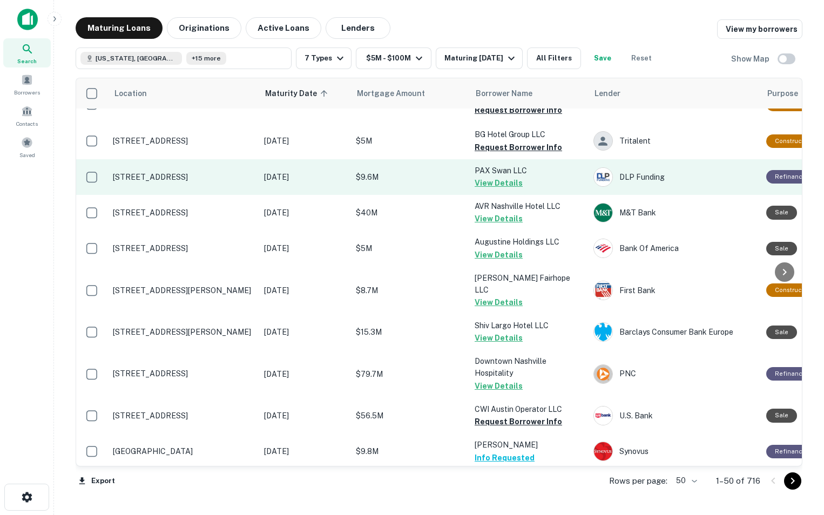
drag, startPoint x: 180, startPoint y: 187, endPoint x: 171, endPoint y: 179, distance: 11.8
click at [171, 179] on p "[STREET_ADDRESS]" at bounding box center [183, 177] width 140 height 10
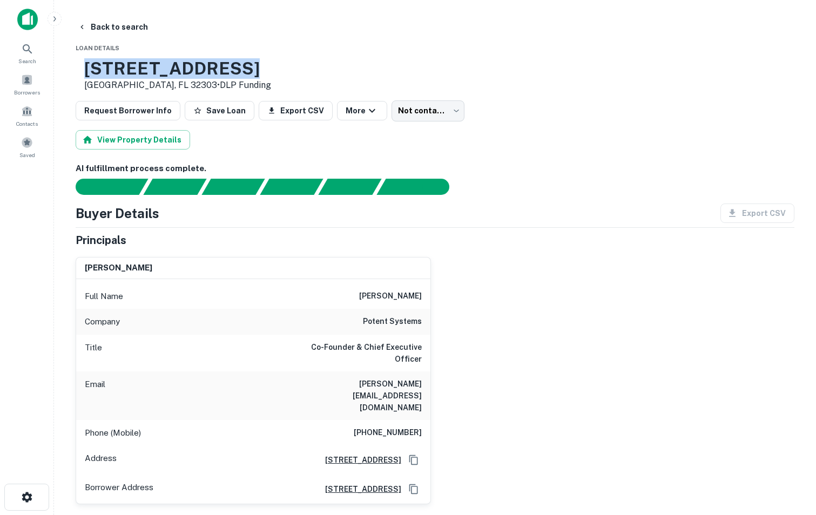
drag, startPoint x: 117, startPoint y: 65, endPoint x: 307, endPoint y: 55, distance: 189.7
drag, startPoint x: 293, startPoint y: 64, endPoint x: 184, endPoint y: 45, distance: 110.8
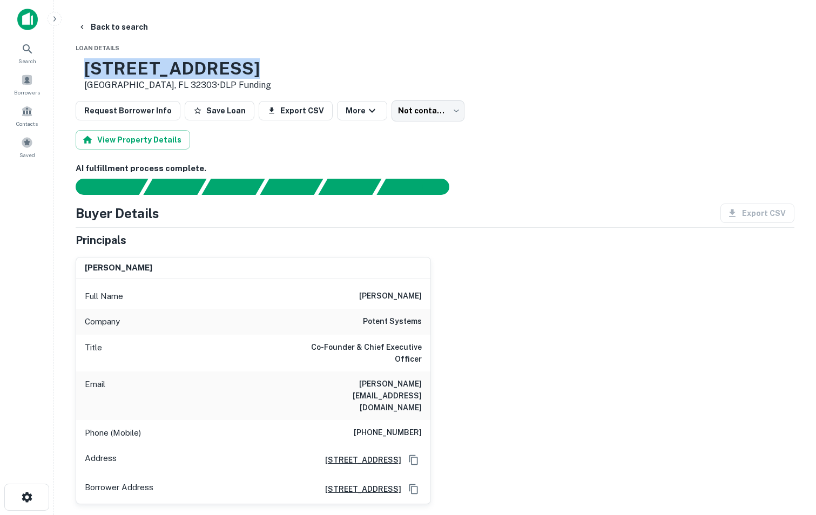
copy div "2735 N MONROE ST"
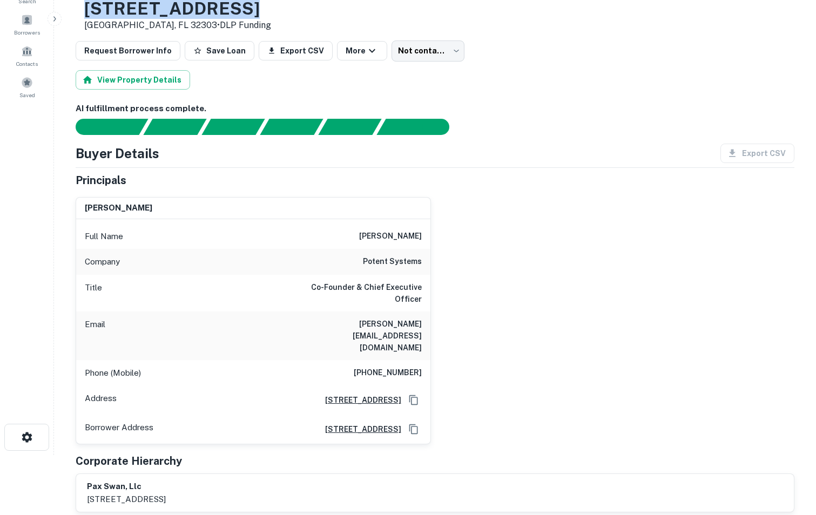
scroll to position [60, 0]
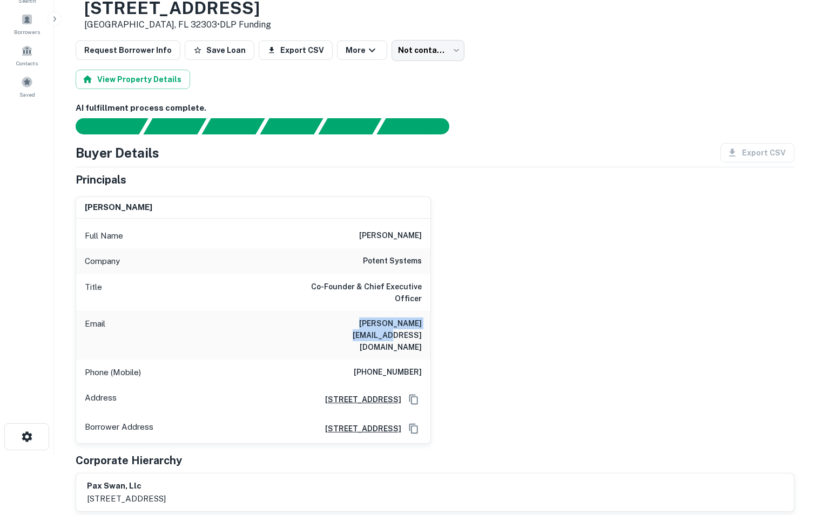
drag, startPoint x: 316, startPoint y: 328, endPoint x: 432, endPoint y: 326, distance: 116.1
click at [432, 326] on div "john j. ford Full Name john j. ford Company potent systems Title Co-Founder & C…" at bounding box center [430, 316] width 727 height 256
copy h6 "john@potentsystems.com"
drag, startPoint x: 342, startPoint y: 358, endPoint x: 425, endPoint y: 356, distance: 82.6
click at [425, 359] on div "Phone (Mobile) (510) 207-7455" at bounding box center [253, 372] width 354 height 26
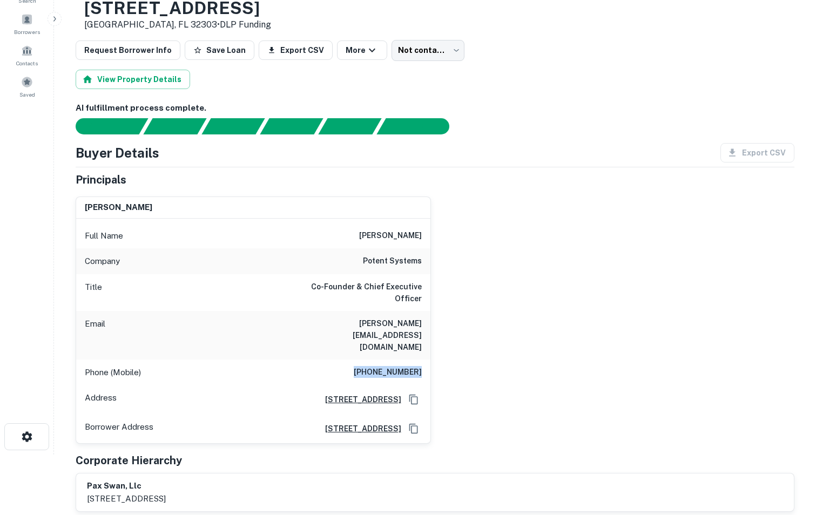
copy h6 "(510) 207-7455"
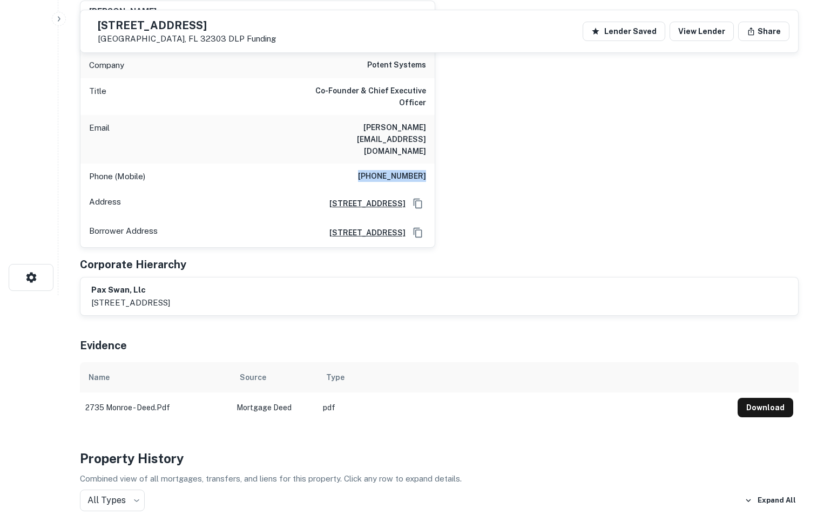
scroll to position [0, 0]
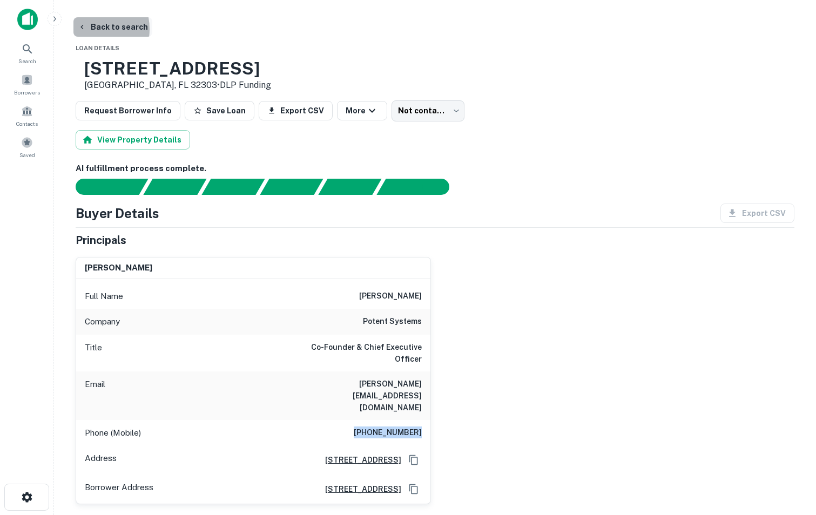
click at [84, 29] on icon "button" at bounding box center [82, 27] width 9 height 9
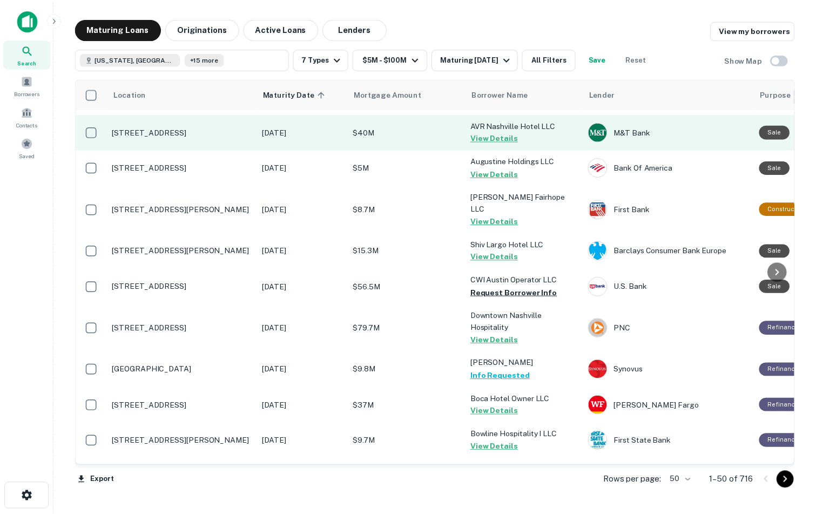
scroll to position [845, 0]
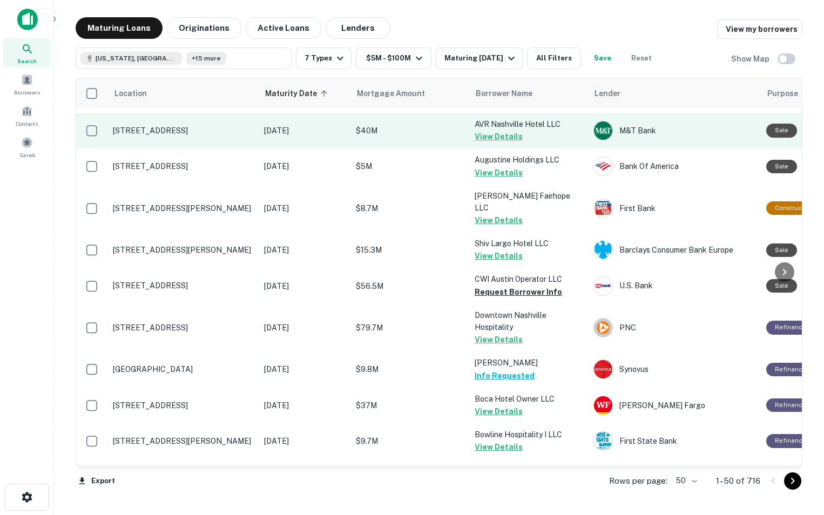
click at [168, 127] on p "[STREET_ADDRESS]" at bounding box center [183, 131] width 140 height 10
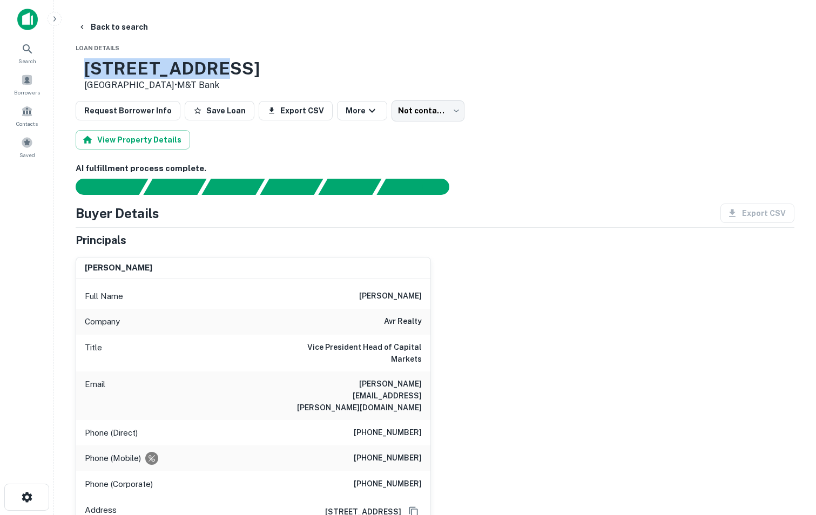
drag, startPoint x: 118, startPoint y: 62, endPoint x: 239, endPoint y: 64, distance: 120.9
click at [239, 64] on div "706 Church St Nashville, TN 37203 • M&T Bank" at bounding box center [168, 74] width 184 height 33
copy h3 "706 Church St"
